Goal: Information Seeking & Learning: Learn about a topic

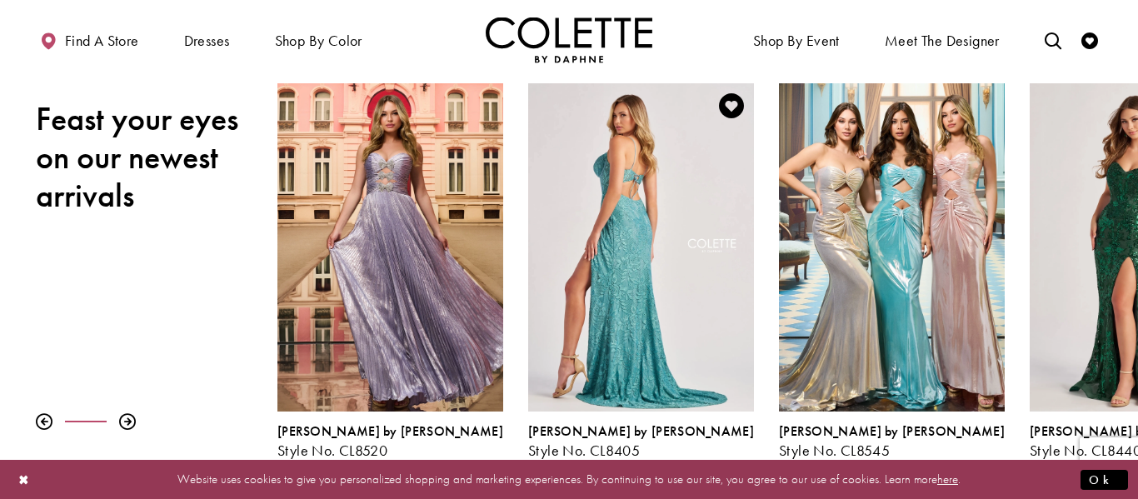
scroll to position [237, 0]
click at [634, 255] on div "Visit Colette by Daphne Style No. CL8405 Page" at bounding box center [641, 246] width 226 height 328
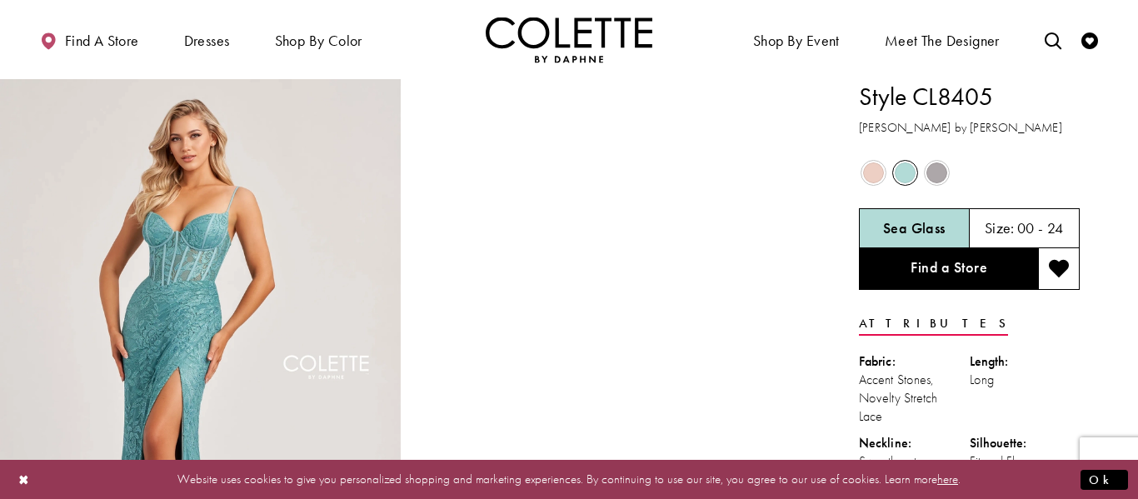
click at [868, 124] on h3 "[PERSON_NAME] by [PERSON_NAME]" at bounding box center [969, 127] width 221 height 19
drag, startPoint x: 868, startPoint y: 124, endPoint x: 917, endPoint y: 127, distance: 49.3
click at [917, 127] on h3 "[PERSON_NAME] by [PERSON_NAME]" at bounding box center [969, 127] width 221 height 19
copy h3 "[PERSON_NAME] by [PERSON_NAME]"
click at [890, 99] on h1 "Style CL8405" at bounding box center [969, 96] width 221 height 35
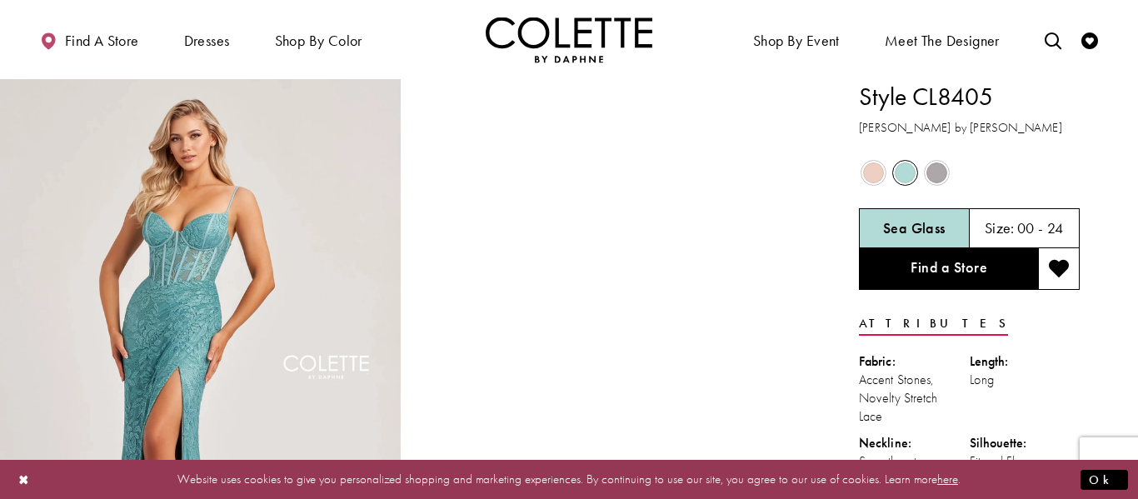
drag, startPoint x: 890, startPoint y: 99, endPoint x: 941, endPoint y: 127, distance: 58.2
click at [941, 127] on div "Style CL8405 Colette by Daphne" at bounding box center [969, 108] width 221 height 58
copy div "Style CL8405 Colette by Daphne"
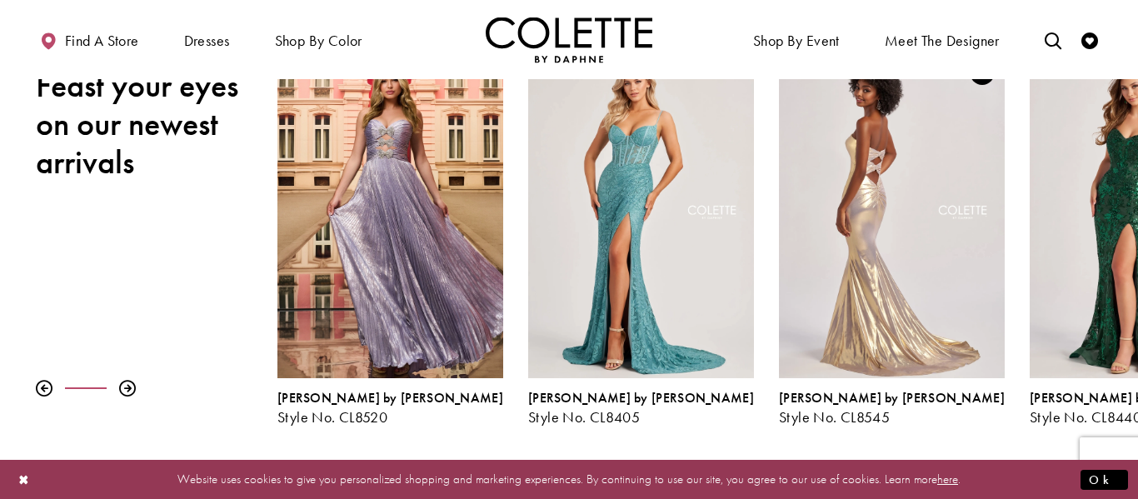
scroll to position [246, 0]
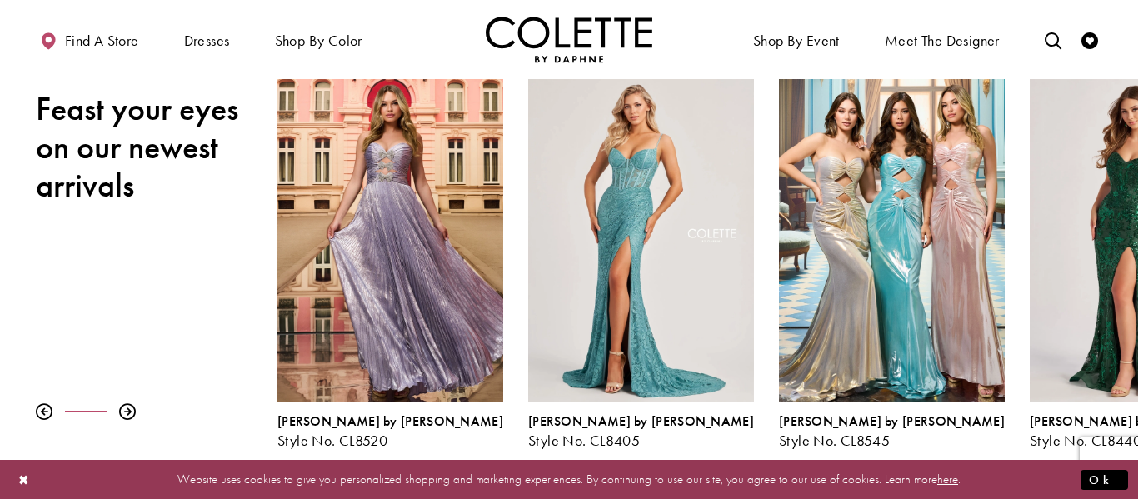
click at [137, 416] on div at bounding box center [157, 411] width 242 height 17
click at [131, 416] on div at bounding box center [127, 411] width 17 height 17
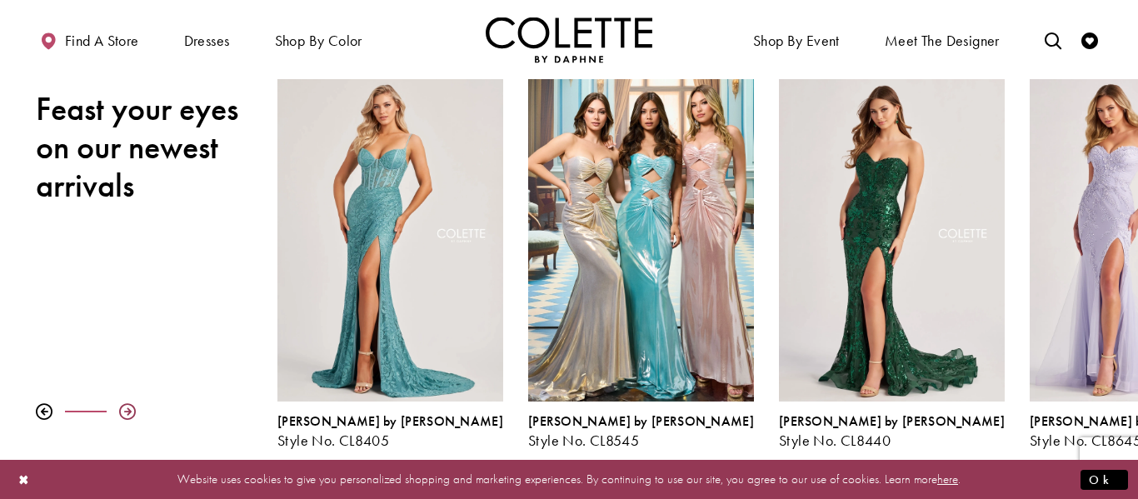
click at [134, 418] on div at bounding box center [127, 411] width 17 height 17
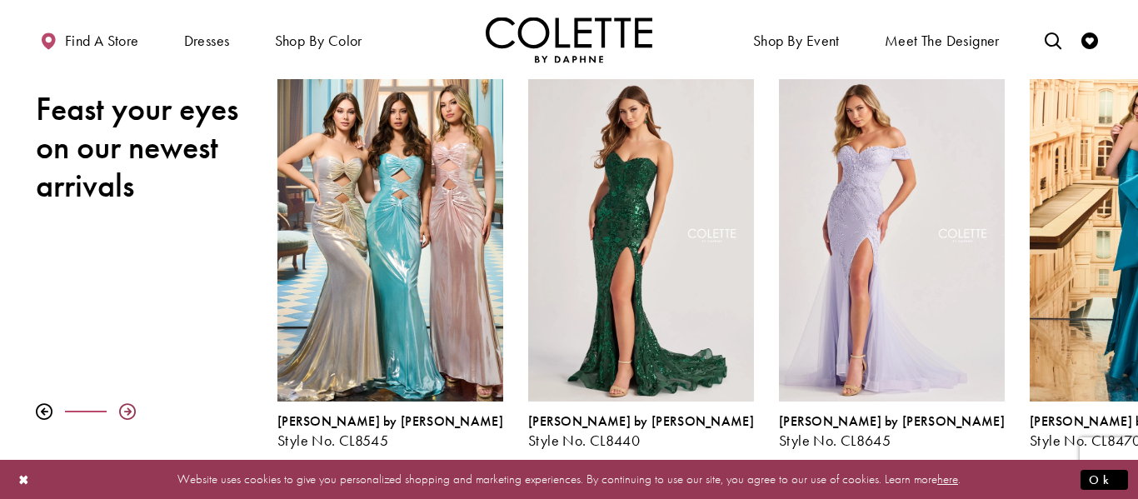
click at [132, 411] on div at bounding box center [127, 411] width 17 height 17
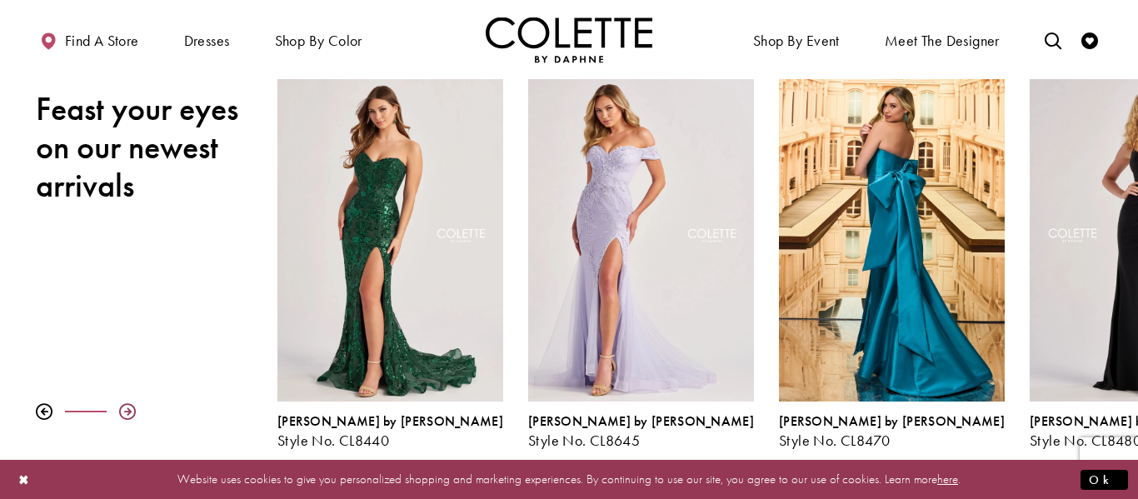
click at [130, 411] on div at bounding box center [127, 411] width 17 height 17
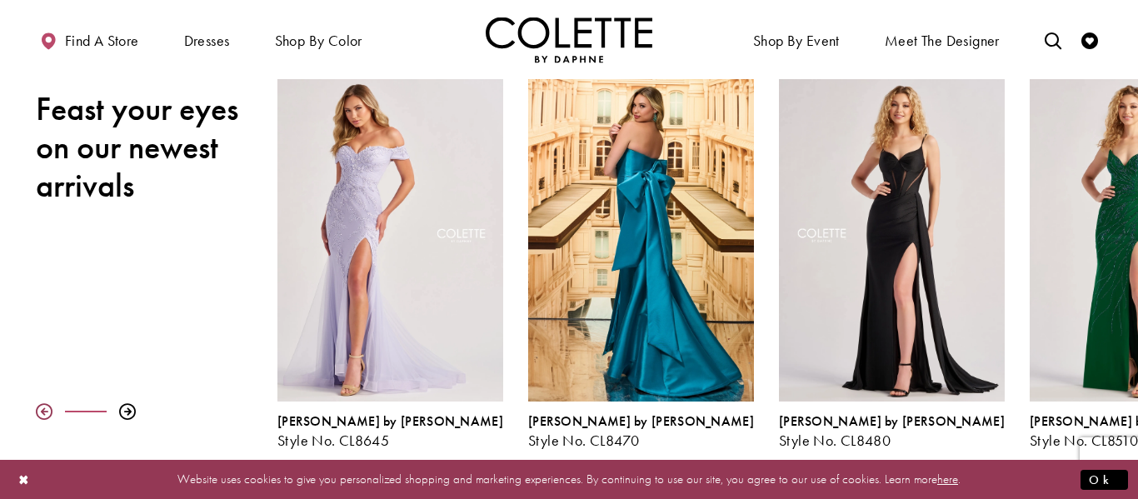
click at [47, 410] on div at bounding box center [44, 411] width 17 height 17
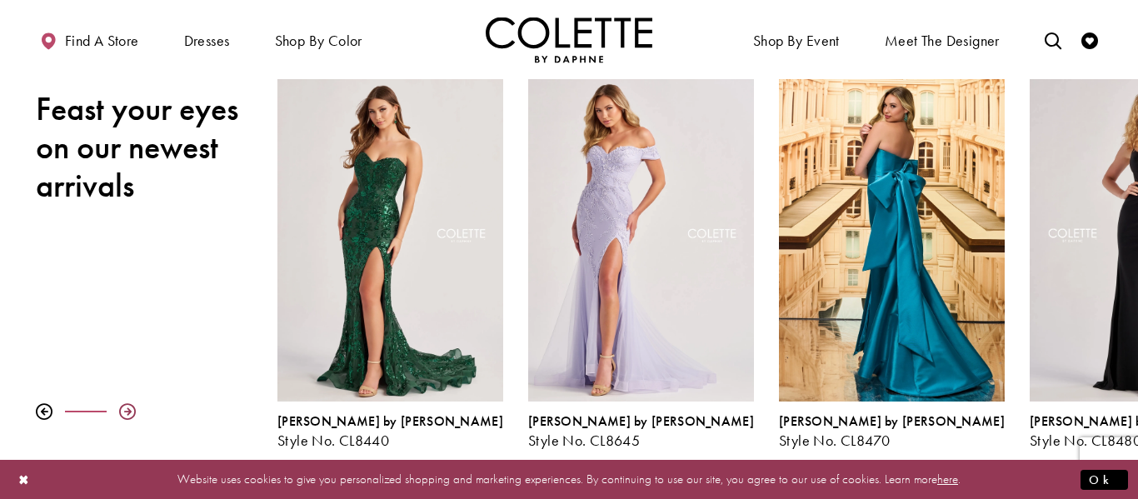
click at [132, 406] on div at bounding box center [127, 411] width 17 height 17
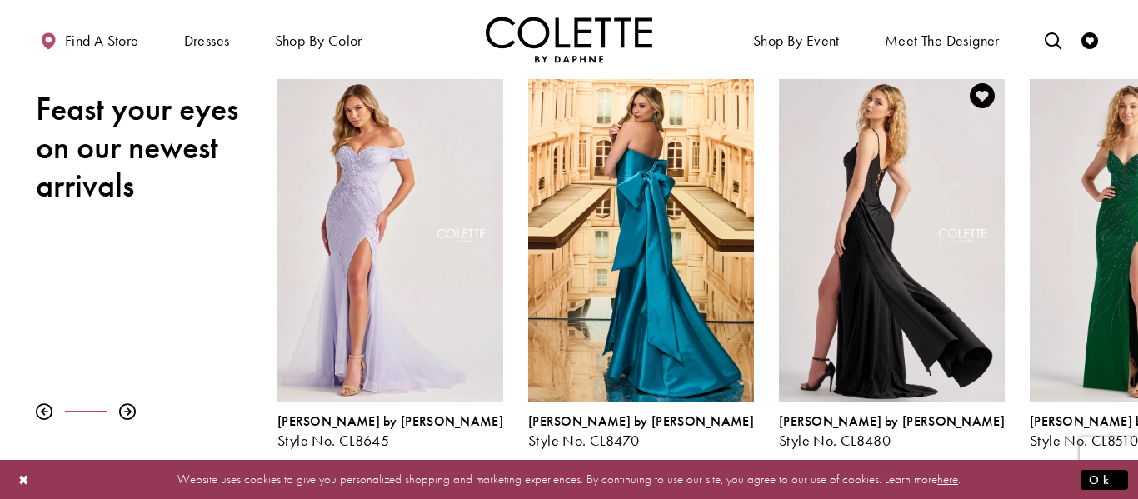
click at [895, 242] on div "Visit Colette by Daphne Style No. CL8480 Page" at bounding box center [892, 237] width 226 height 328
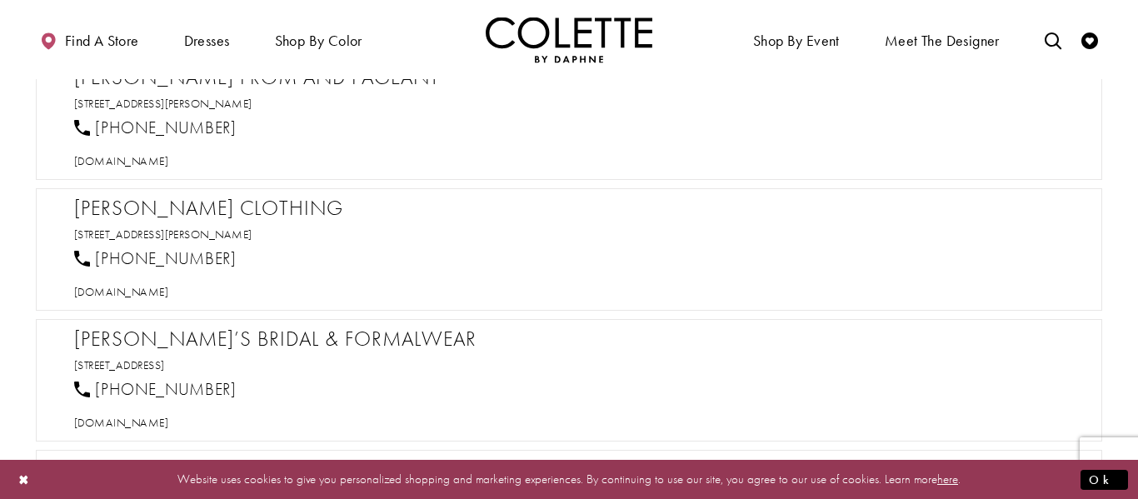
scroll to position [1215, 0]
